Goal: Task Accomplishment & Management: Use online tool/utility

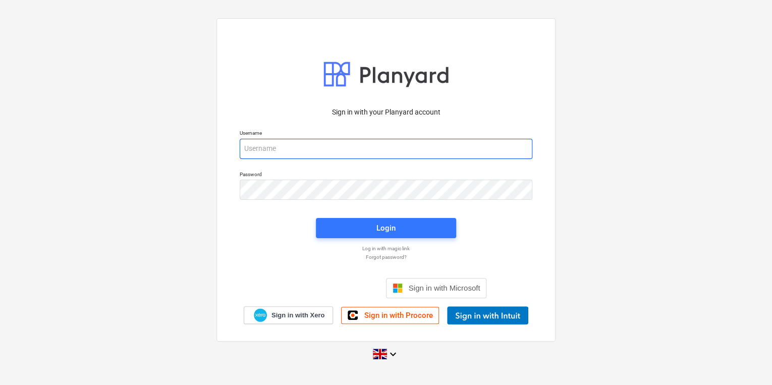
type input "[PERSON_NAME][EMAIL_ADDRESS][PERSON_NAME][DOMAIN_NAME]"
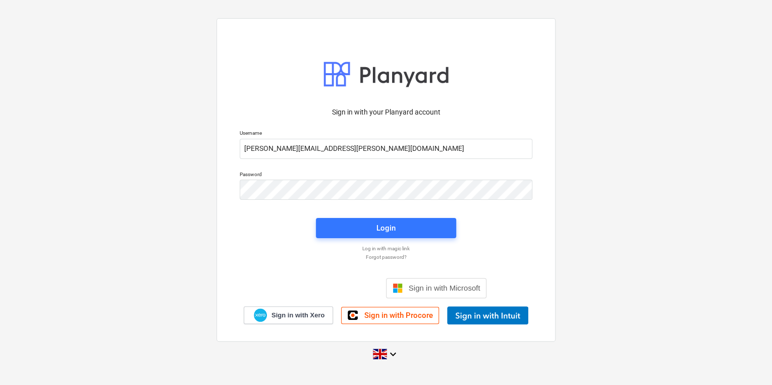
click at [360, 212] on div "Login" at bounding box center [386, 228] width 152 height 32
click at [361, 218] on div "Login" at bounding box center [386, 228] width 152 height 32
click at [330, 219] on button "Login" at bounding box center [386, 228] width 140 height 20
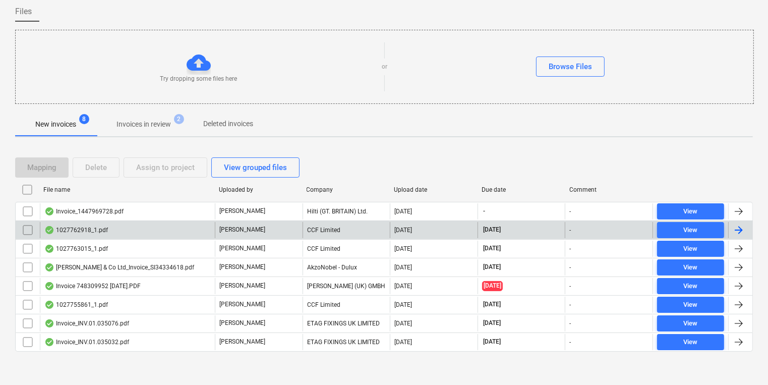
scroll to position [80, 0]
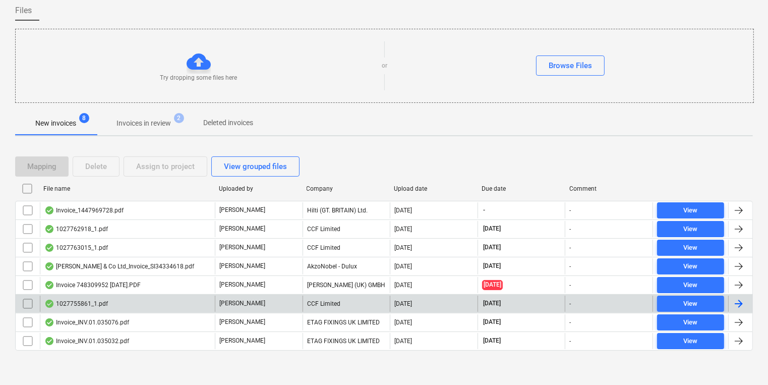
click at [136, 294] on div "1027755861_1.pdf [PERSON_NAME] CCF Limited [DATE] [DATE] - View" at bounding box center [384, 303] width 738 height 19
click at [187, 302] on div "1027755861_1.pdf" at bounding box center [127, 304] width 175 height 16
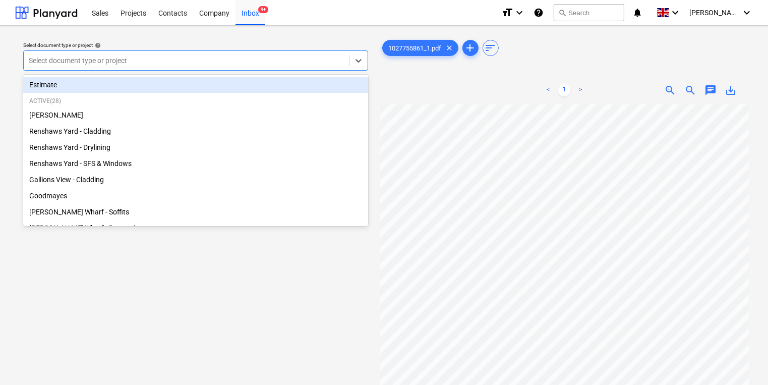
click at [215, 59] on div at bounding box center [186, 60] width 315 height 10
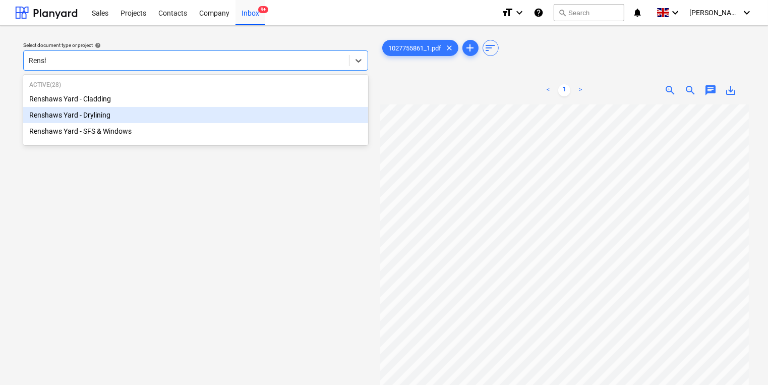
type input "Rensha"
click at [69, 117] on div "Renshaws Yard - Drylining" at bounding box center [195, 115] width 345 height 16
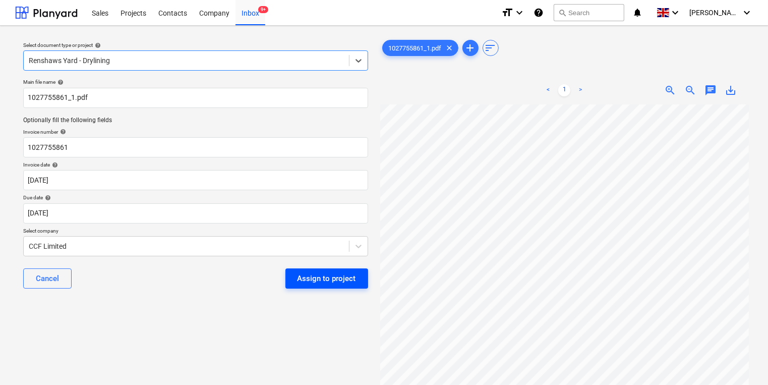
click at [302, 280] on div "Assign to project" at bounding box center [327, 278] width 59 height 13
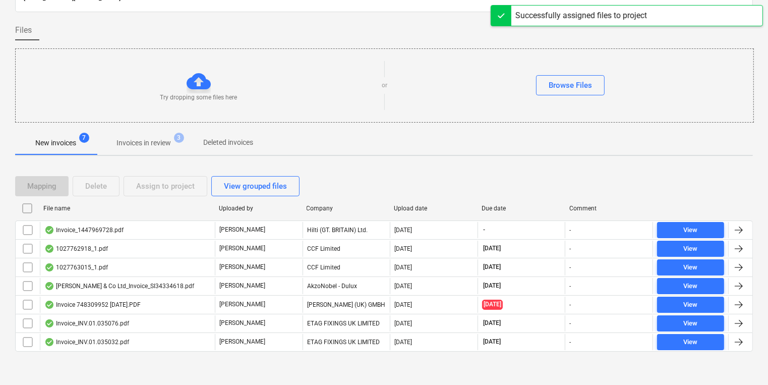
scroll to position [61, 0]
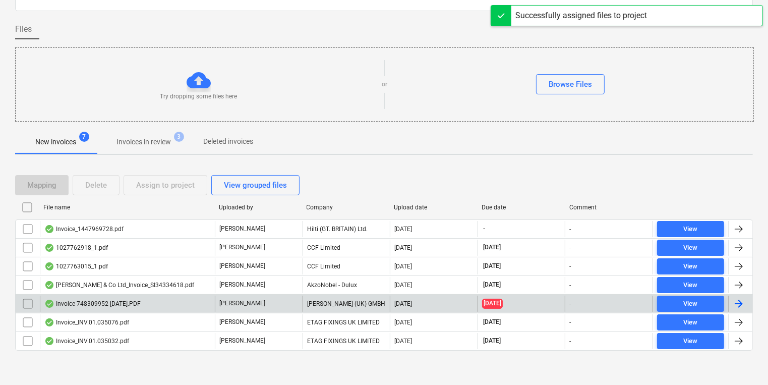
click at [176, 305] on div "Invoice 748309952 [DATE].PDF" at bounding box center [127, 304] width 175 height 16
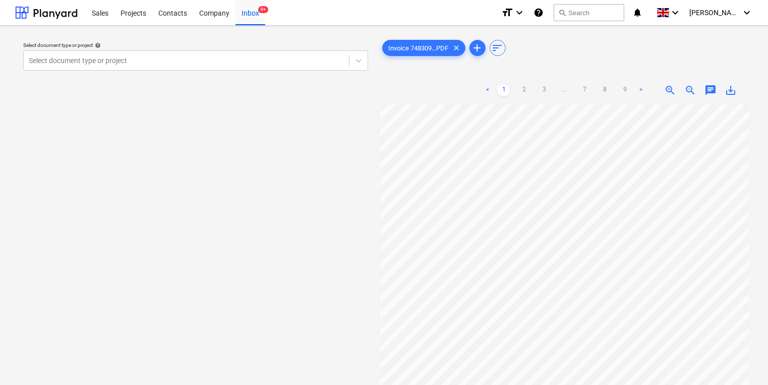
scroll to position [3, 0]
click at [749, 266] on div at bounding box center [564, 282] width 369 height 357
click at [522, 89] on link "2" at bounding box center [524, 90] width 12 height 12
click at [535, 84] on div "< 1 2 3 ... 7 8 9 >" at bounding box center [564, 90] width 165 height 28
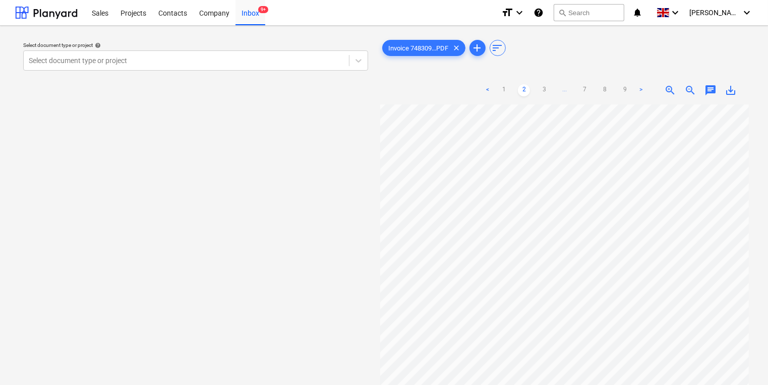
click at [535, 89] on ul "< 1 2 3 ... 7 8 9 >" at bounding box center [564, 90] width 165 height 12
click at [549, 90] on link "3" at bounding box center [544, 90] width 12 height 12
click at [556, 90] on link "4" at bounding box center [554, 90] width 12 height 12
click at [565, 88] on link "5" at bounding box center [564, 90] width 12 height 12
click at [580, 91] on ul "< 1 2 3 4 5 6 7 8 9 >" at bounding box center [565, 90] width 206 height 12
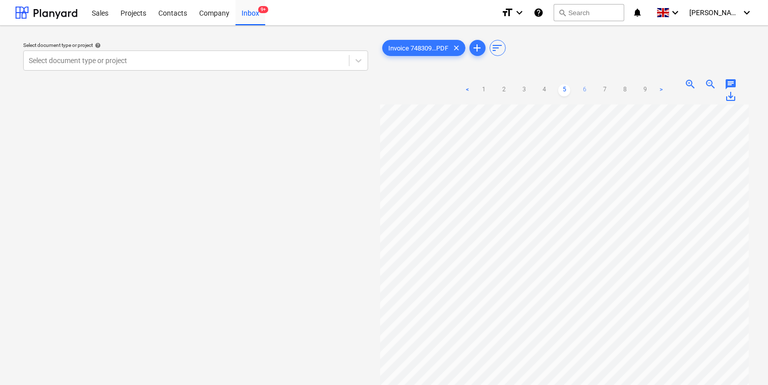
click at [583, 91] on link "6" at bounding box center [585, 90] width 12 height 12
click at [493, 87] on ul "< 1 2 3 ... 5 6 7 8 9 >" at bounding box center [565, 90] width 206 height 12
click at [483, 87] on link "1" at bounding box center [484, 90] width 12 height 12
drag, startPoint x: 258, startPoint y: 91, endPoint x: 343, endPoint y: 101, distance: 85.8
click at [343, 101] on div "Select document type or project help Select document type or project" at bounding box center [195, 249] width 361 height 431
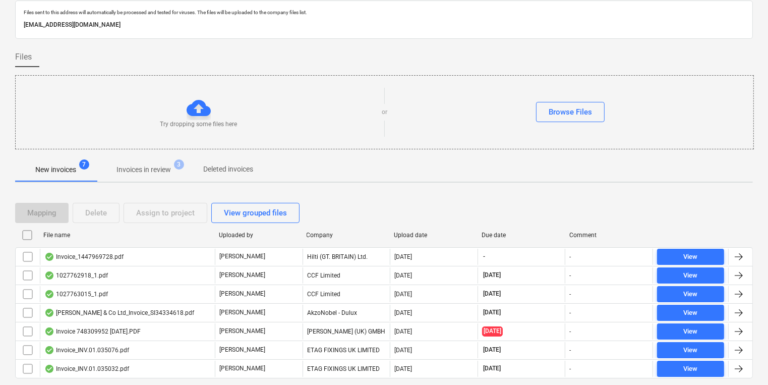
scroll to position [61, 0]
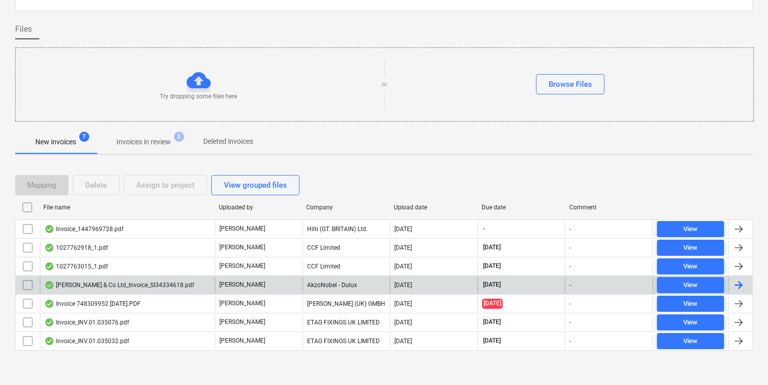
click at [161, 284] on div "[PERSON_NAME] & Co Ltd_Invoice_SI34334618.pdf" at bounding box center [119, 285] width 150 height 8
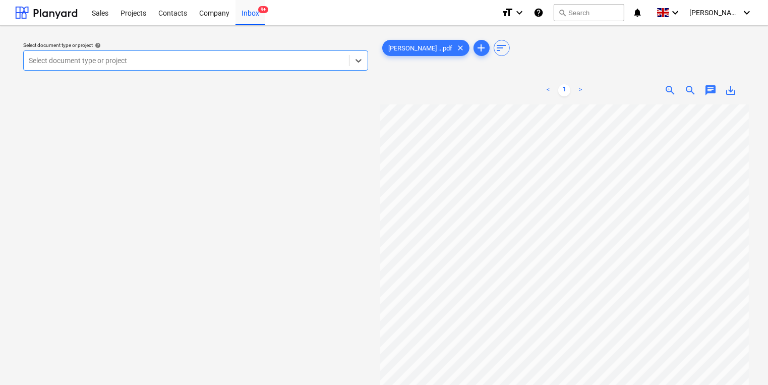
click at [234, 56] on div at bounding box center [186, 60] width 315 height 10
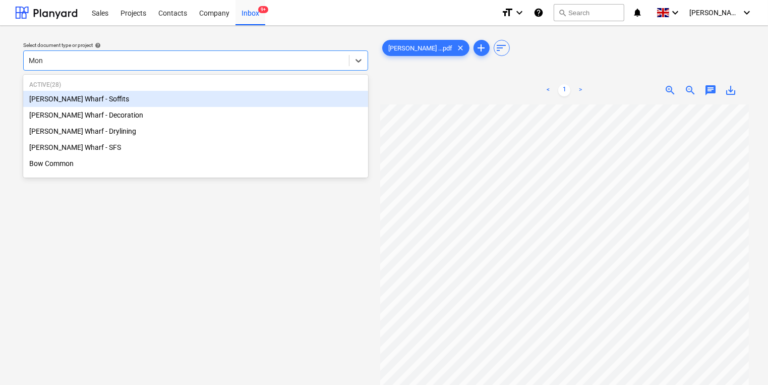
type input "Mont"
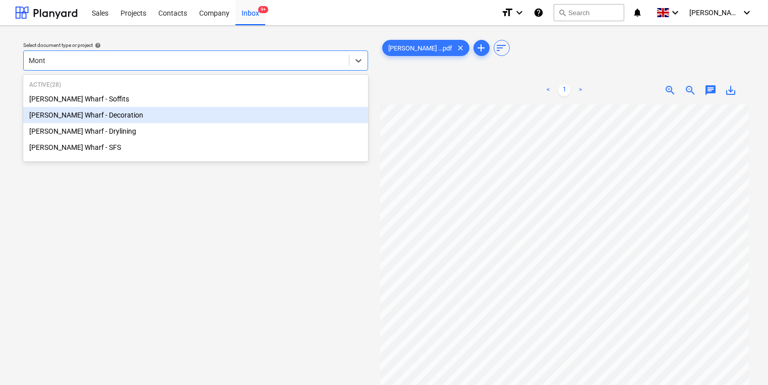
click at [192, 116] on div "[PERSON_NAME] Wharf - Decoration" at bounding box center [195, 115] width 345 height 16
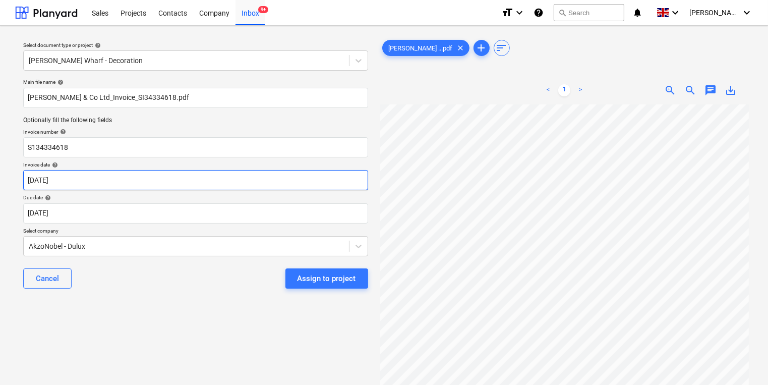
scroll to position [0, 12]
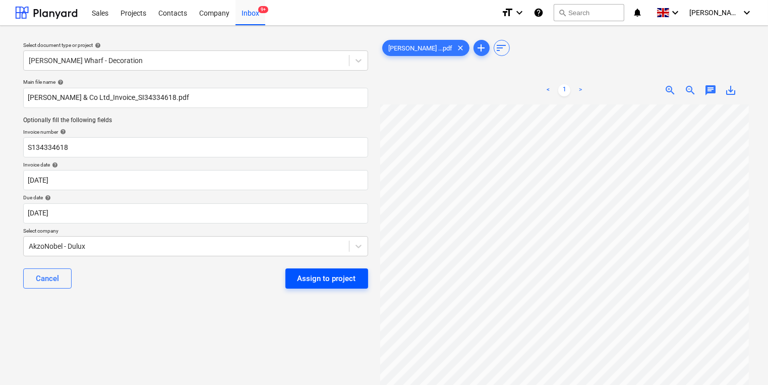
click at [324, 266] on div "Cancel Assign to project" at bounding box center [195, 278] width 345 height 36
click at [325, 273] on div "Assign to project" at bounding box center [327, 278] width 59 height 13
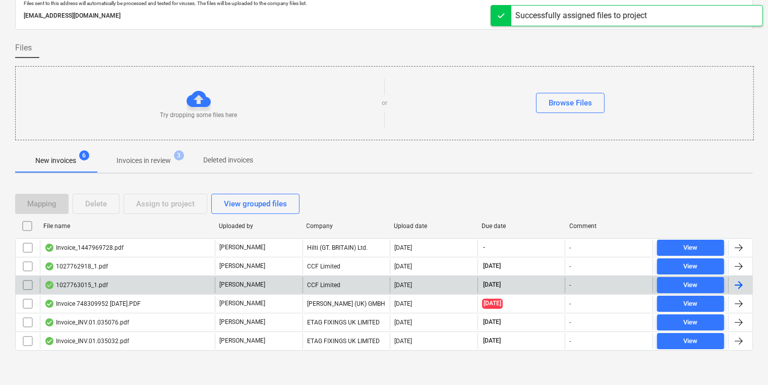
click at [148, 282] on div "1027763015_1.pdf" at bounding box center [127, 285] width 175 height 16
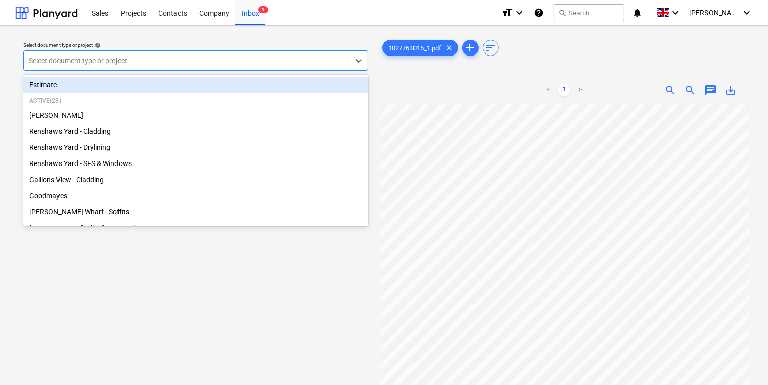
click at [104, 56] on div at bounding box center [186, 60] width 315 height 10
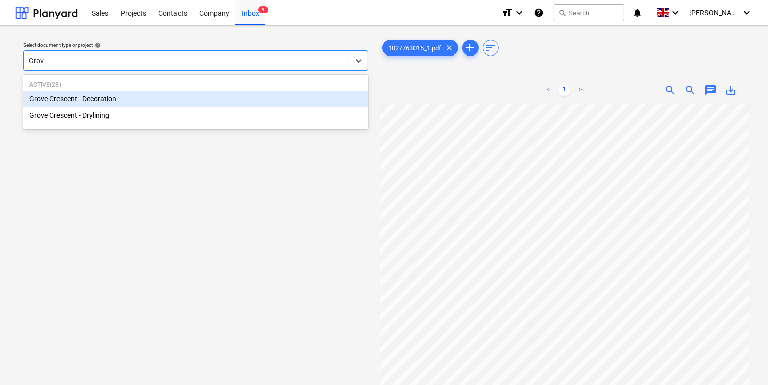
type input "Grove"
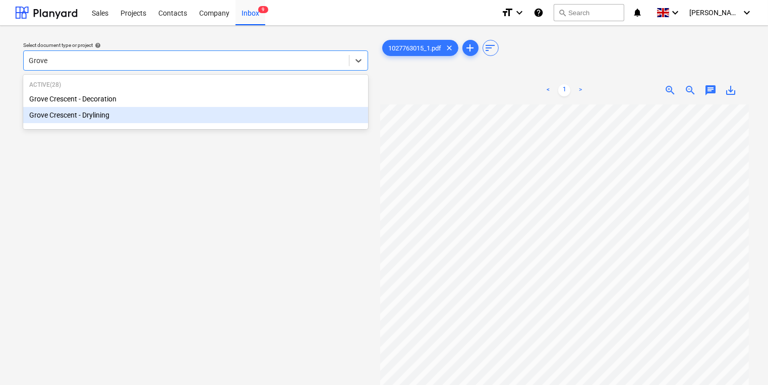
click at [102, 121] on div "Grove Crescent - Drylining" at bounding box center [195, 115] width 345 height 16
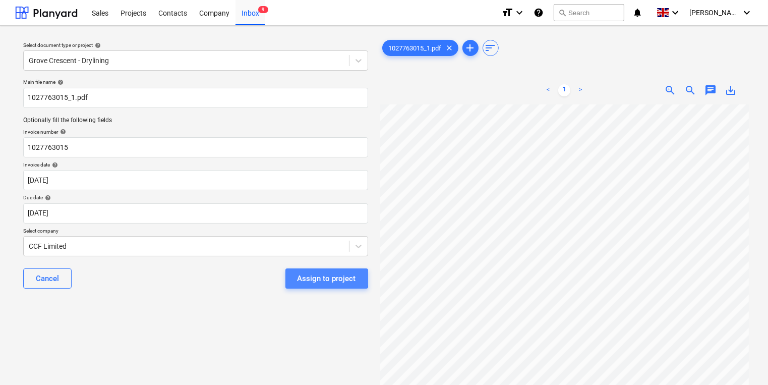
click at [322, 278] on div "Assign to project" at bounding box center [327, 278] width 59 height 13
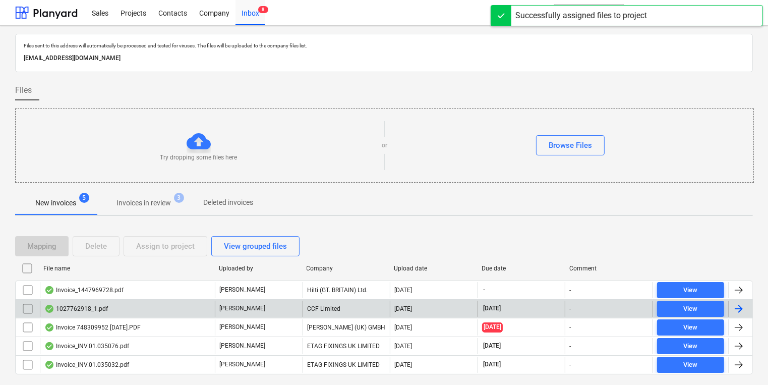
click at [99, 308] on div "1027762918_1.pdf" at bounding box center [76, 309] width 64 height 8
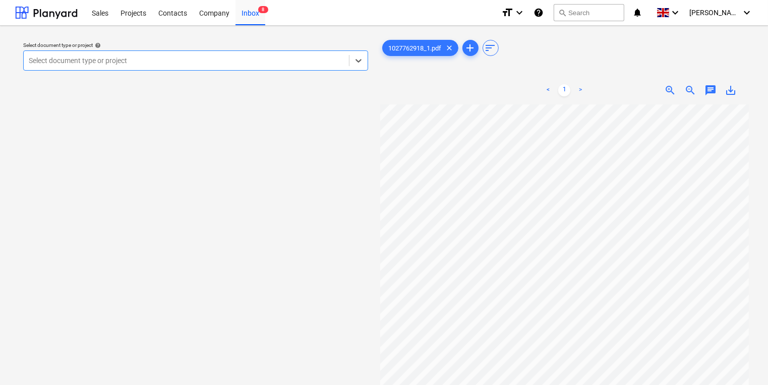
click at [206, 61] on div at bounding box center [186, 60] width 315 height 10
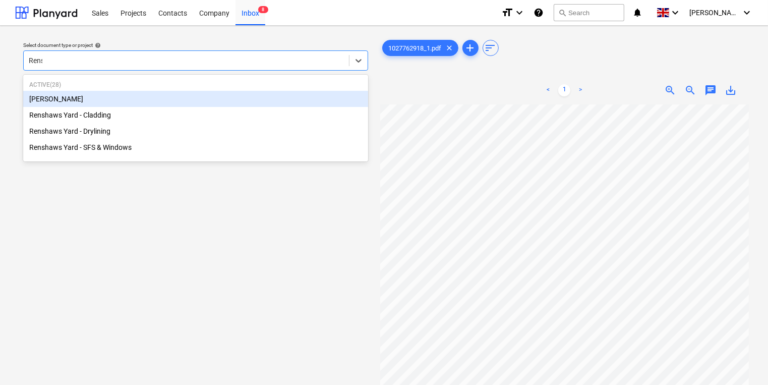
type input "Rensh"
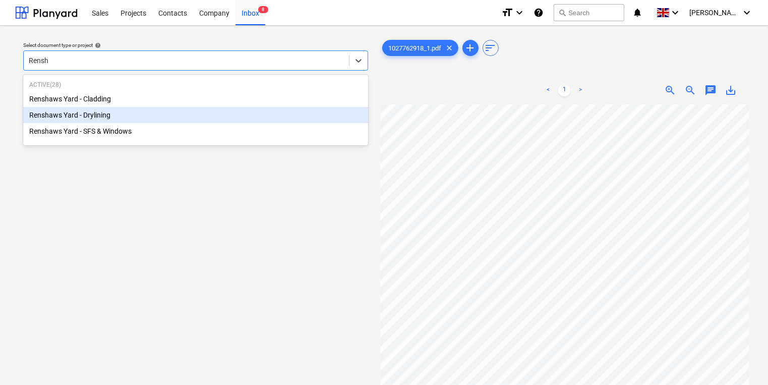
click at [208, 110] on div "Renshaws Yard - Drylining" at bounding box center [195, 115] width 345 height 16
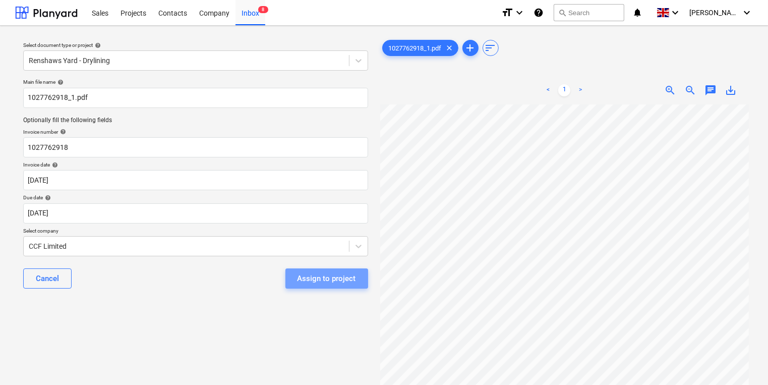
click at [324, 287] on button "Assign to project" at bounding box center [327, 278] width 83 height 20
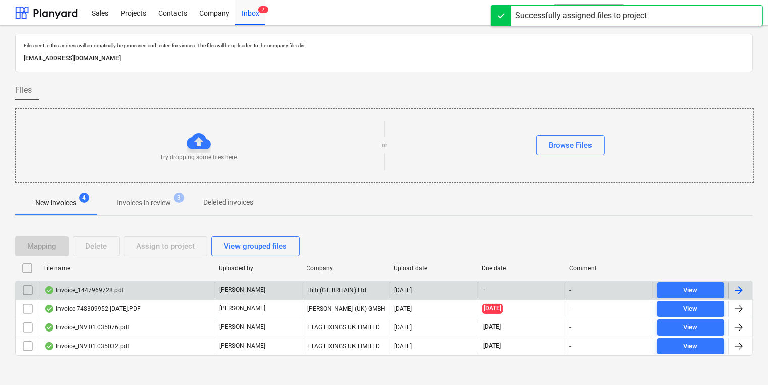
click at [143, 288] on div "Invoice_1447969728.pdf" at bounding box center [127, 290] width 175 height 16
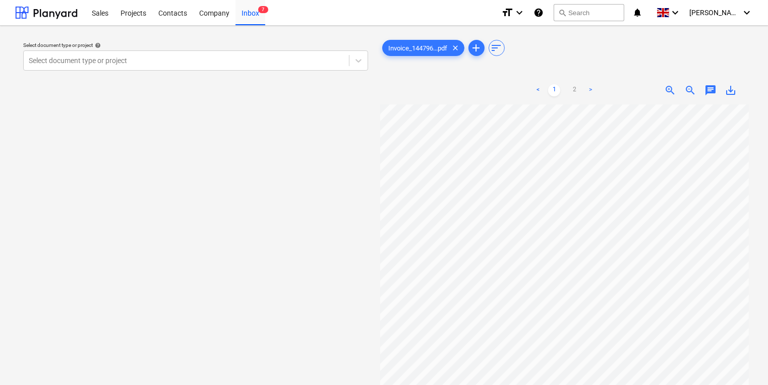
scroll to position [81, 11]
click at [575, 88] on link "2" at bounding box center [574, 90] width 12 height 12
click at [547, 90] on ul "< 1 2 >" at bounding box center [565, 90] width 118 height 12
click at [556, 88] on link "1" at bounding box center [554, 90] width 12 height 12
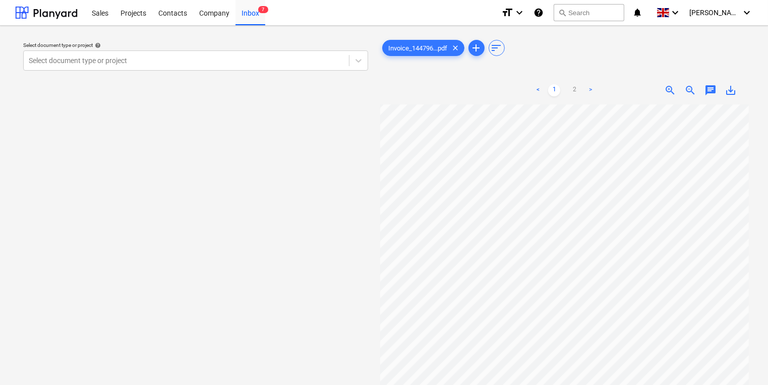
scroll to position [81, 11]
click at [154, 60] on div at bounding box center [186, 60] width 315 height 10
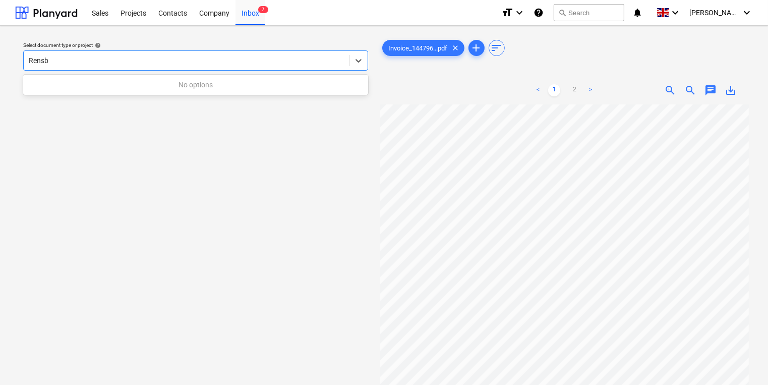
type input "Rens"
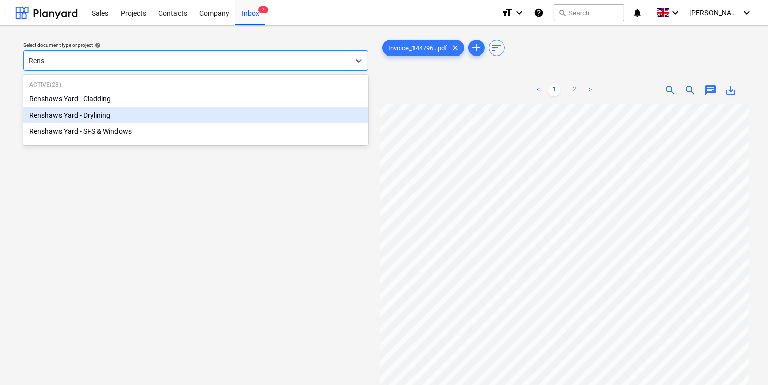
click at [165, 117] on div "Renshaws Yard - Drylining" at bounding box center [195, 115] width 345 height 16
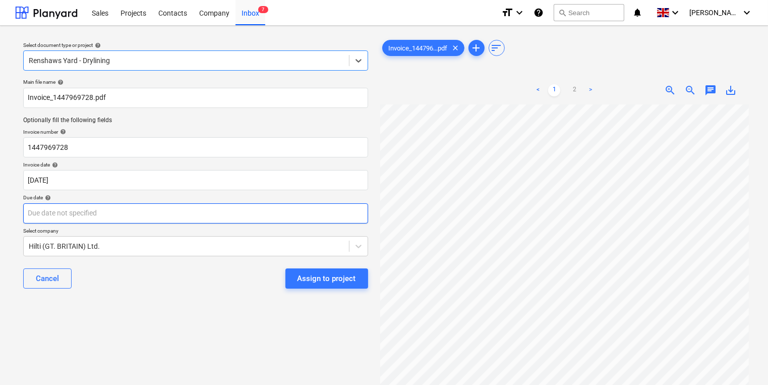
click at [154, 214] on body "Sales Projects Contacts Company Inbox 7 format_size keyboard_arrow_down help se…" at bounding box center [384, 192] width 768 height 385
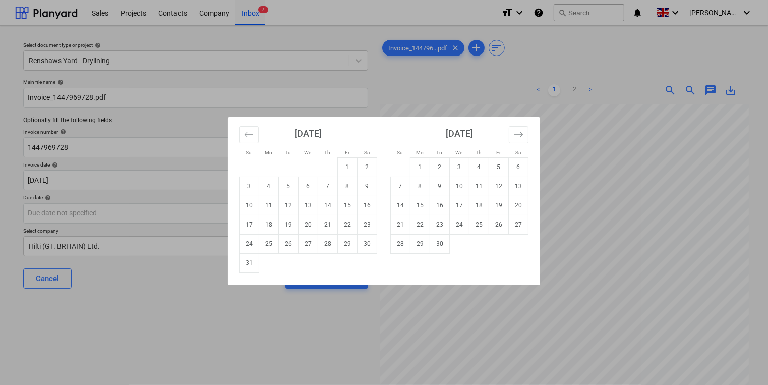
click at [123, 220] on div "Su Mo Tu We Th Fr Sa Su Mo Tu We Th Fr Sa [DATE] 1 2 3 4 5 6 7 8 9 10 11 12 13 …" at bounding box center [384, 192] width 768 height 385
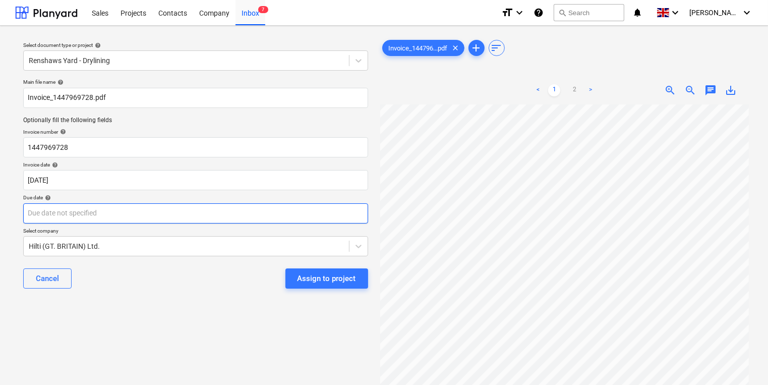
click at [323, 215] on body "Sales Projects Contacts Company Inbox 7 format_size keyboard_arrow_down help se…" at bounding box center [384, 192] width 768 height 385
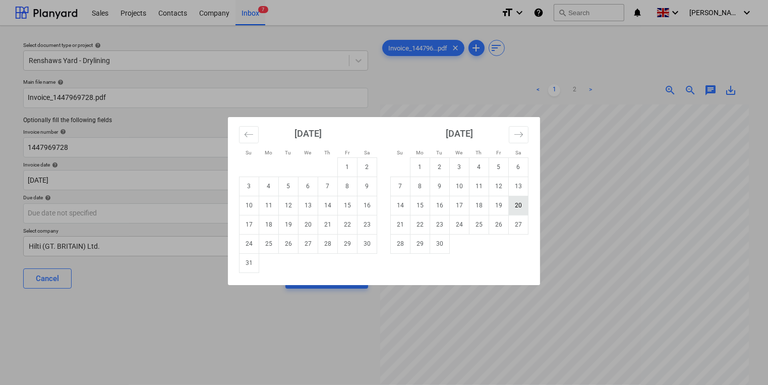
click at [517, 209] on td "20" at bounding box center [519, 205] width 20 height 19
type input "[DATE]"
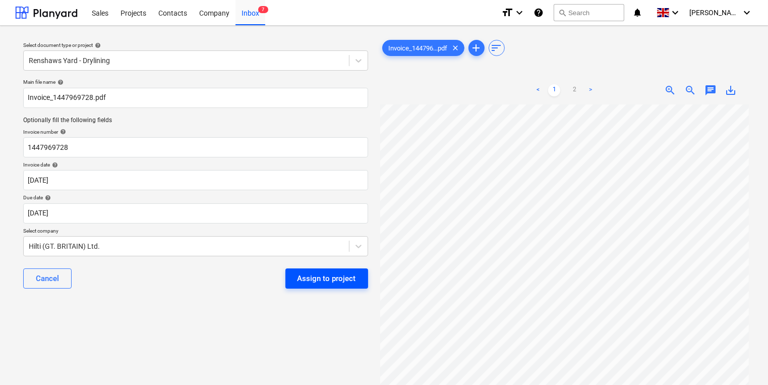
click at [320, 287] on button "Assign to project" at bounding box center [327, 278] width 83 height 20
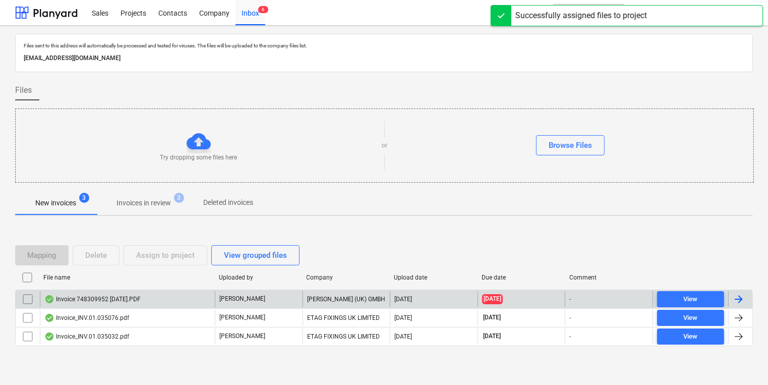
click at [184, 302] on div "Invoice 748309952 [DATE].PDF" at bounding box center [127, 299] width 175 height 16
